Goal: Navigation & Orientation: Find specific page/section

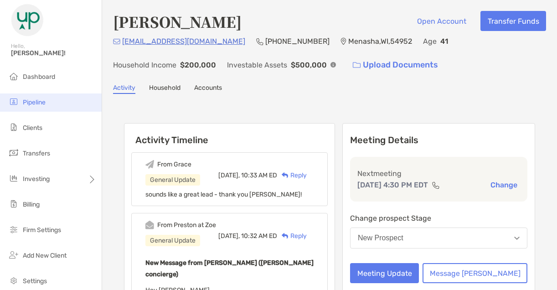
click at [32, 104] on span "Pipeline" at bounding box center [34, 102] width 23 height 8
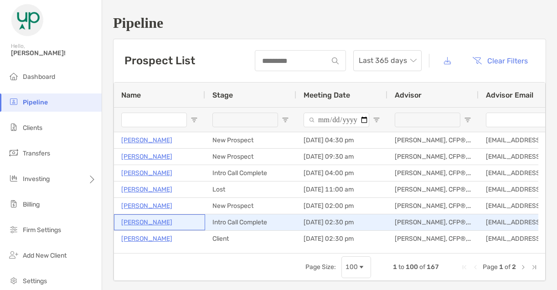
click at [153, 221] on p "[PERSON_NAME]" at bounding box center [146, 222] width 51 height 11
